Goal: Task Accomplishment & Management: Complete application form

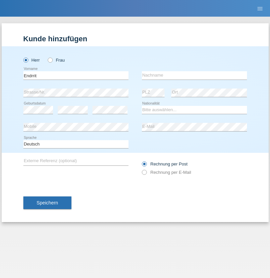
type input "Endrrit"
click at [194, 75] on input "text" at bounding box center [194, 75] width 105 height 8
type input "Tussi"
select select "MK"
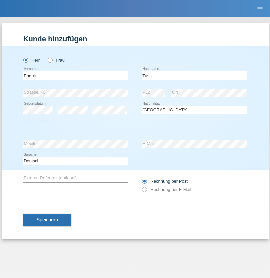
select select "C"
select select "12"
select select "01"
select select "2000"
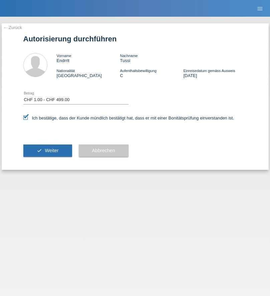
select select "1"
click at [47, 150] on span "Weiter" at bounding box center [52, 150] width 14 height 5
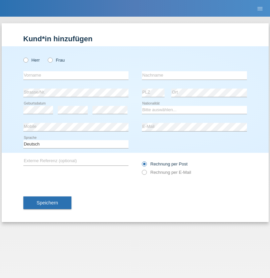
radio input "true"
click at [76, 75] on input "text" at bounding box center [75, 75] width 105 height 8
type input "Ecem"
click at [194, 75] on input "text" at bounding box center [194, 75] width 105 height 8
type input "Yildiz"
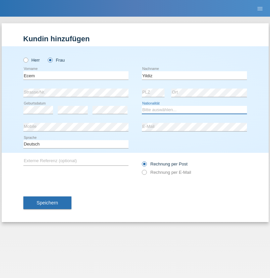
select select "CH"
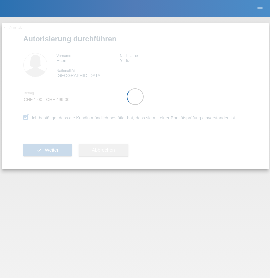
select select "1"
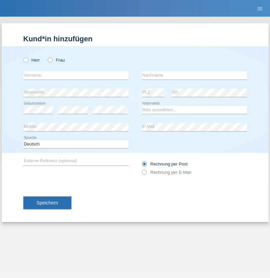
radio input "true"
click at [76, 75] on input "text" at bounding box center [75, 75] width 105 height 8
type input "sam"
click at [194, 75] on input "text" at bounding box center [194, 75] width 105 height 8
type input "mbaye"
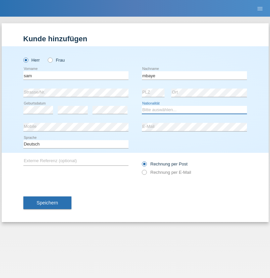
select select "CH"
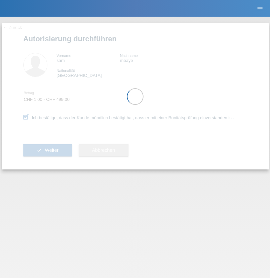
select select "1"
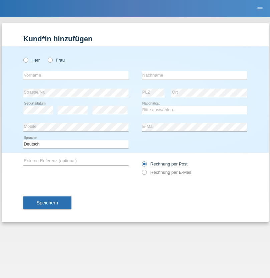
radio input "true"
click at [76, 75] on input "text" at bounding box center [75, 75] width 105 height 8
type input "[PERSON_NAME]"
click at [194, 75] on input "text" at bounding box center [194, 75] width 105 height 8
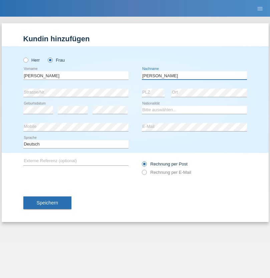
type input "[PERSON_NAME]"
select select "UA"
select select "C"
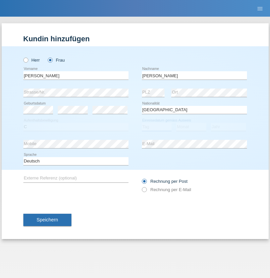
select select "09"
select select "12"
select select "2021"
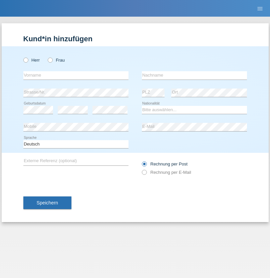
radio input "true"
click at [76, 75] on input "text" at bounding box center [75, 75] width 105 height 8
type input "K"
click at [194, 75] on input "text" at bounding box center [194, 75] width 105 height 8
type input "Keel"
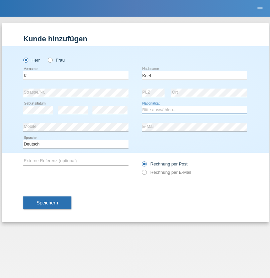
select select "CH"
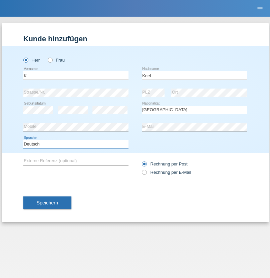
select select "en"
